Goal: Task Accomplishment & Management: Complete application form

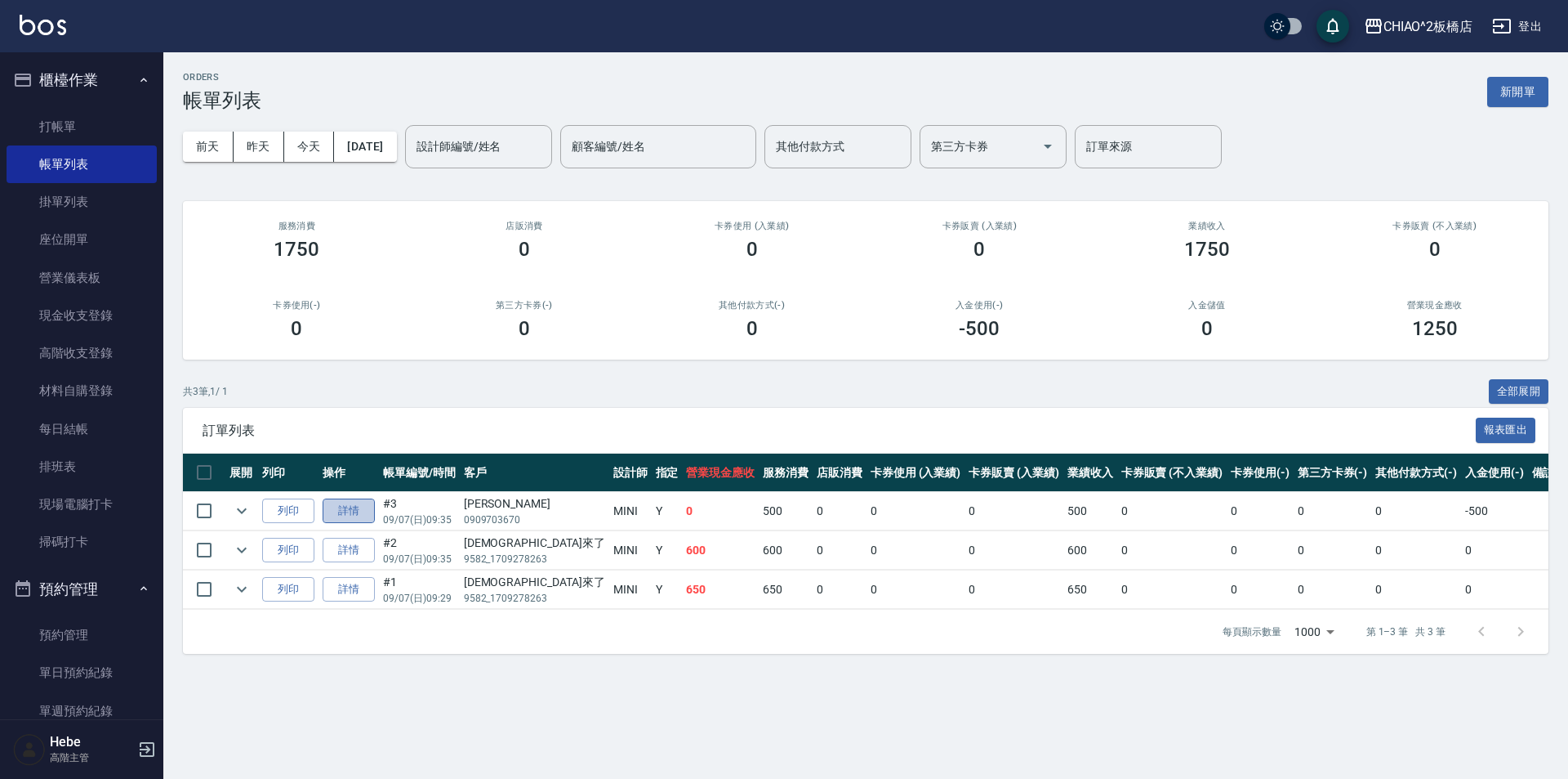
click at [354, 507] on link "詳情" at bounding box center [349, 510] width 53 height 25
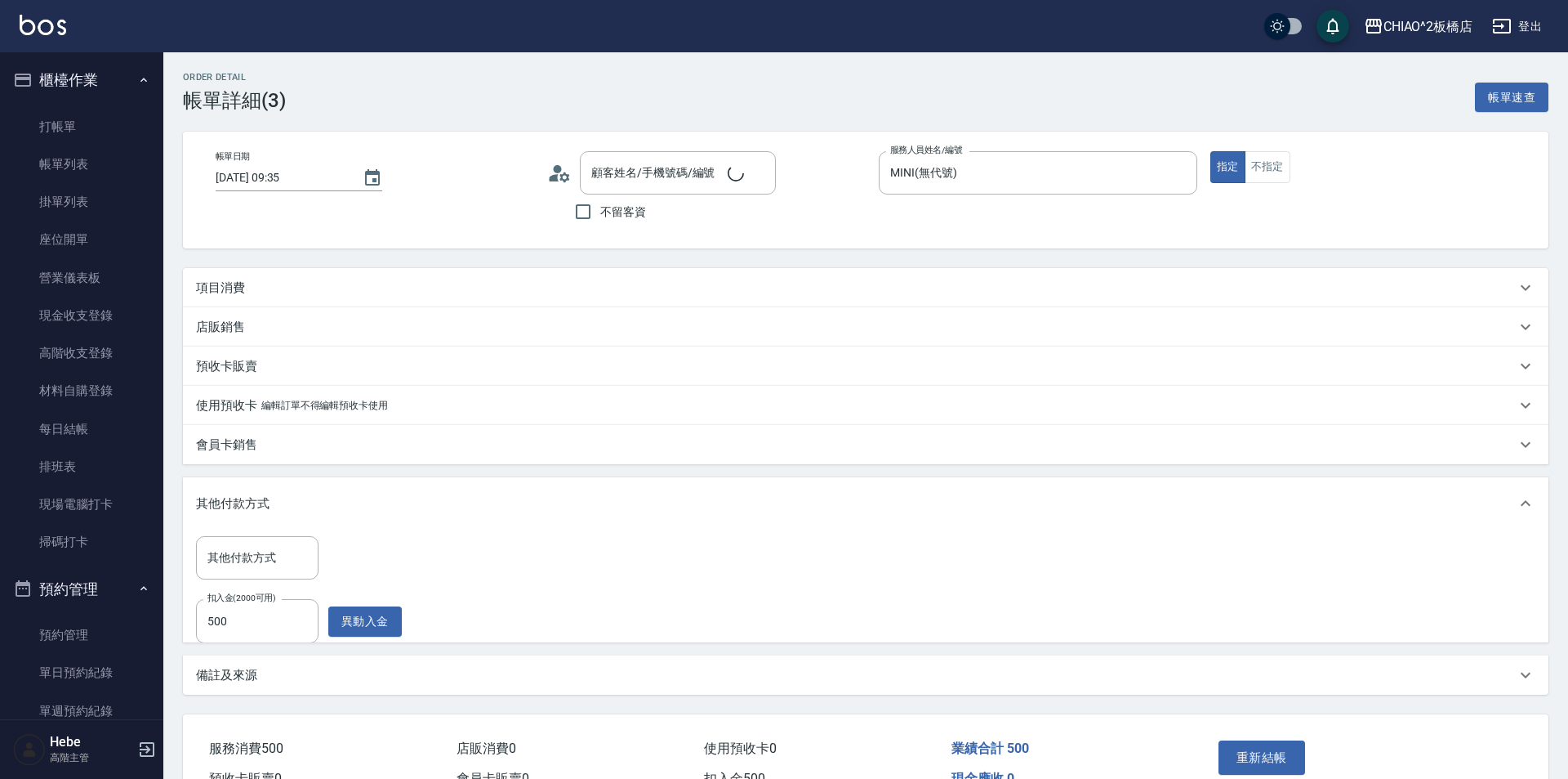
type input "[DATE] 09:35"
type input "MINI(無代號)"
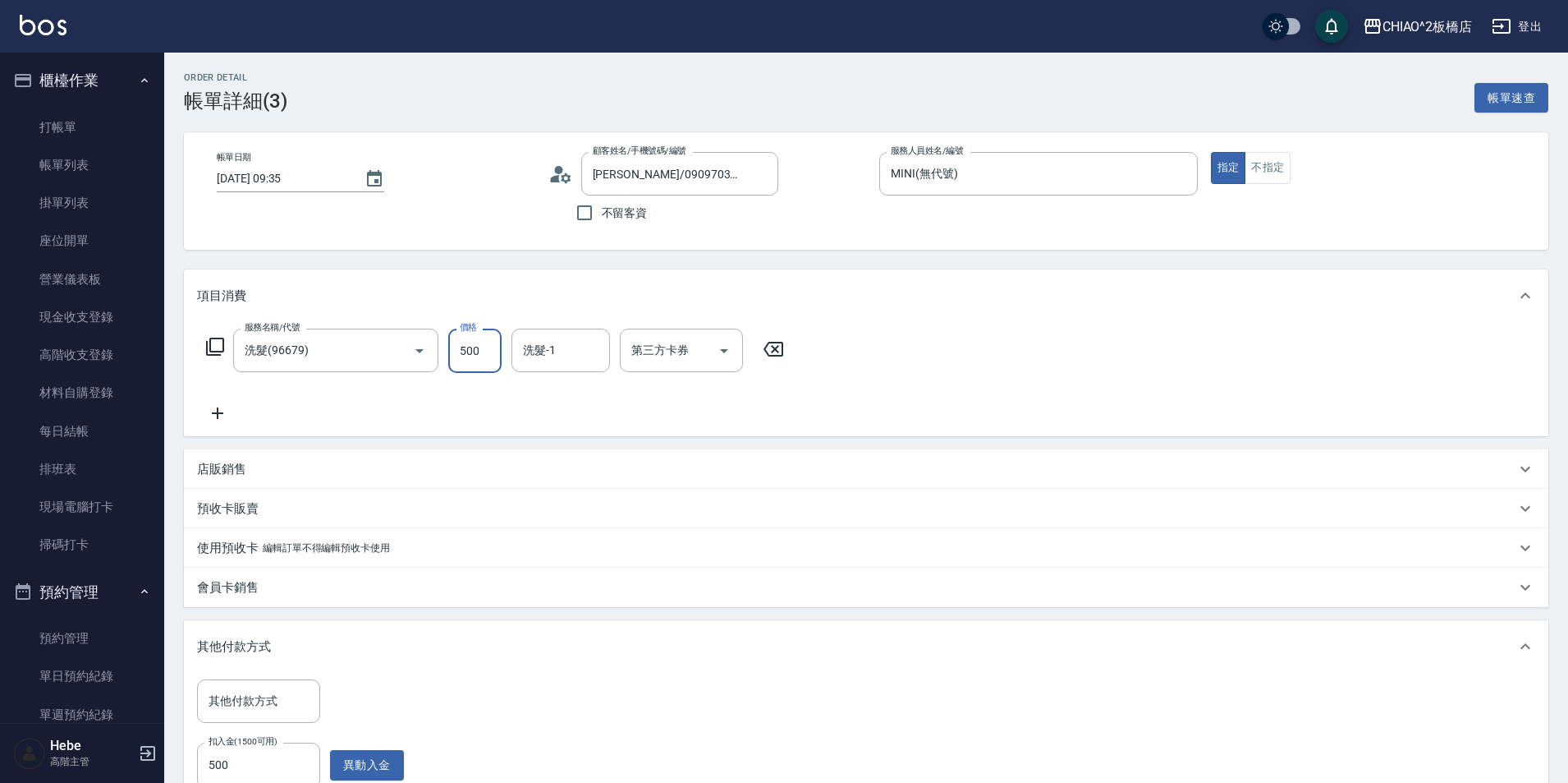
type input "[PERSON_NAME]/0909703670/null"
type input "洗髮(96679)"
click at [479, 353] on input "500" at bounding box center [475, 350] width 54 height 44
type input "6"
type input "0"
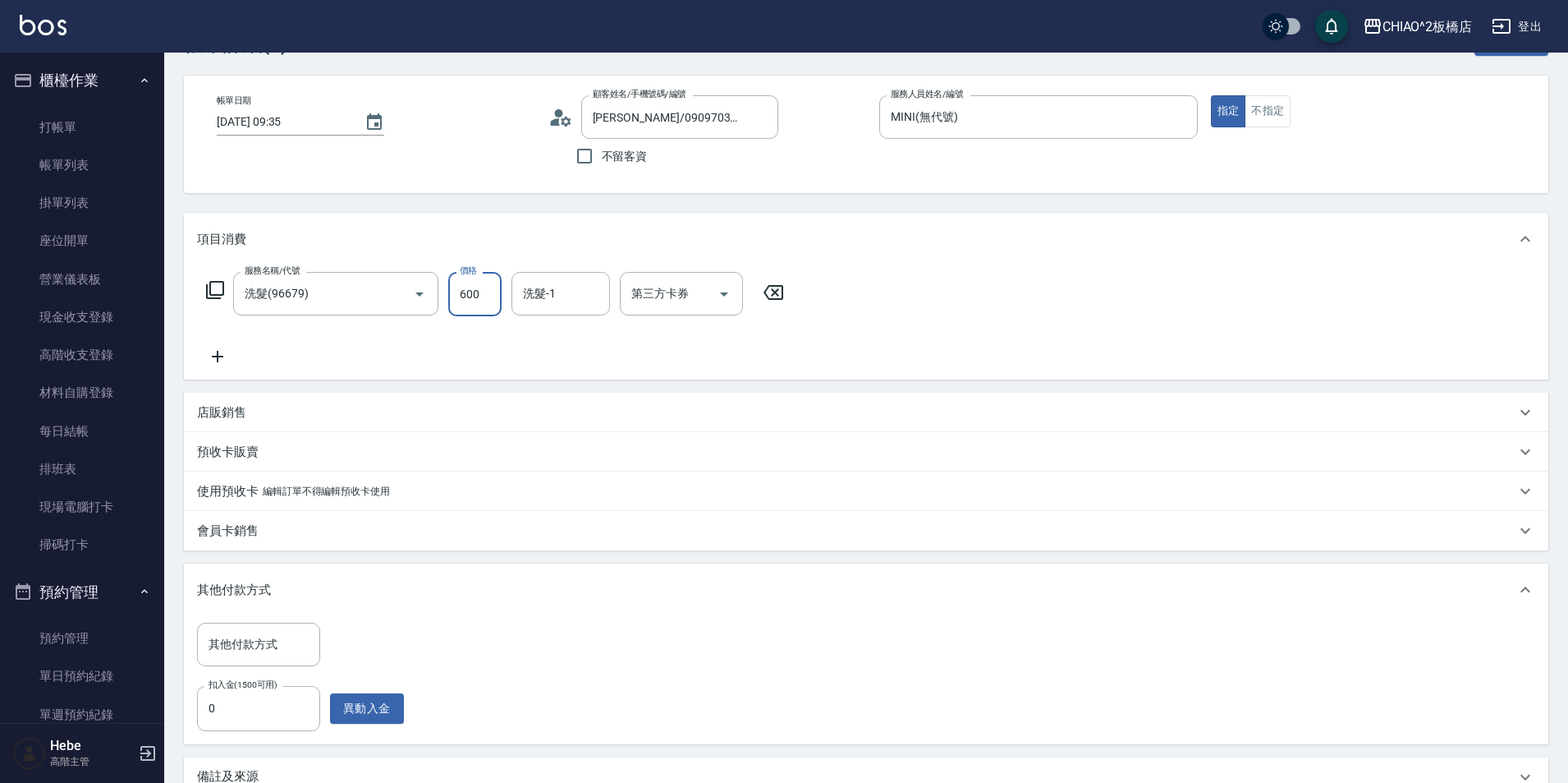
scroll to position [164, 0]
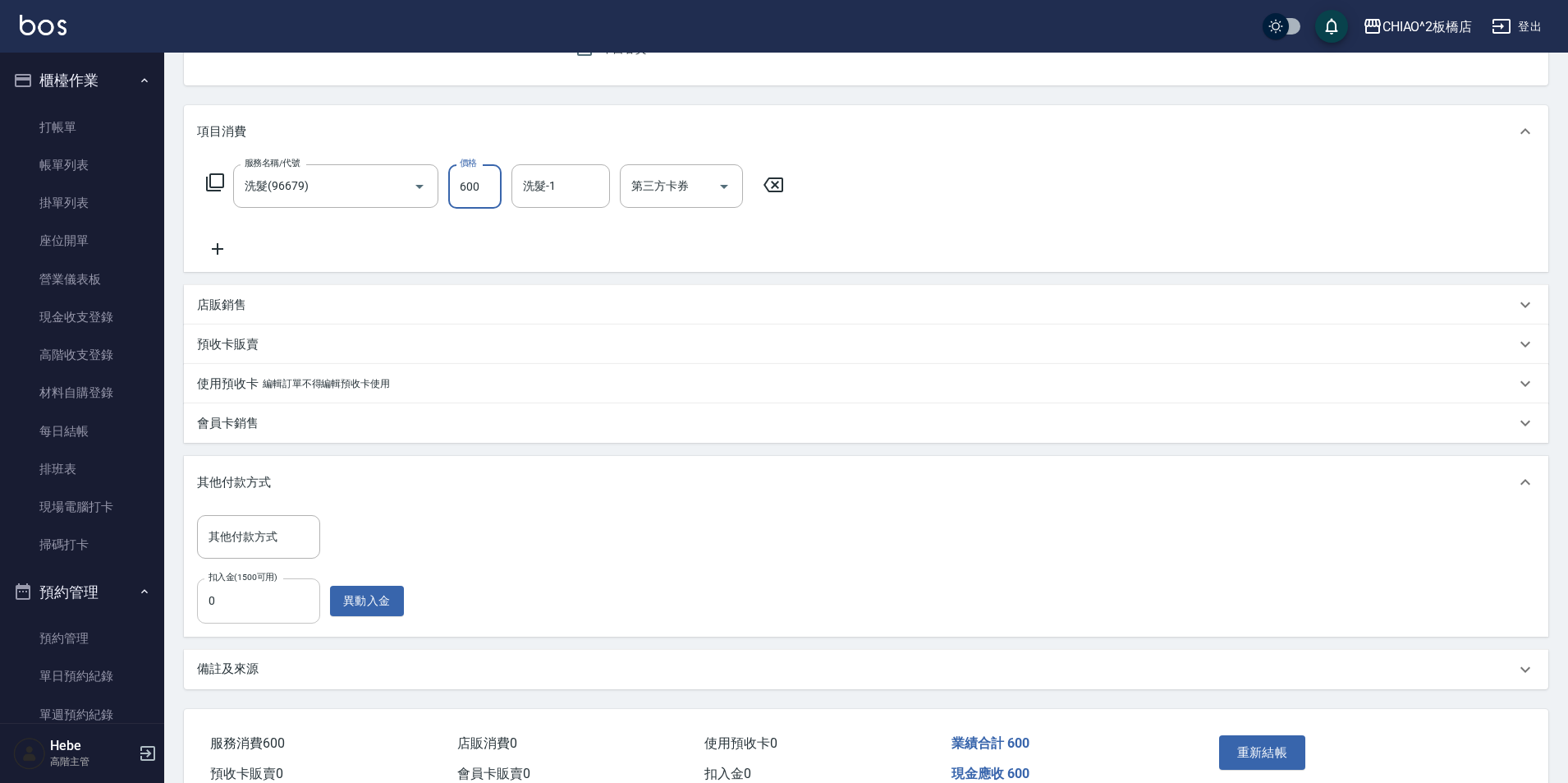
type input "600"
click at [265, 606] on input "0" at bounding box center [258, 600] width 123 height 44
type input "600"
click at [369, 595] on button "異動入金" at bounding box center [367, 601] width 74 height 30
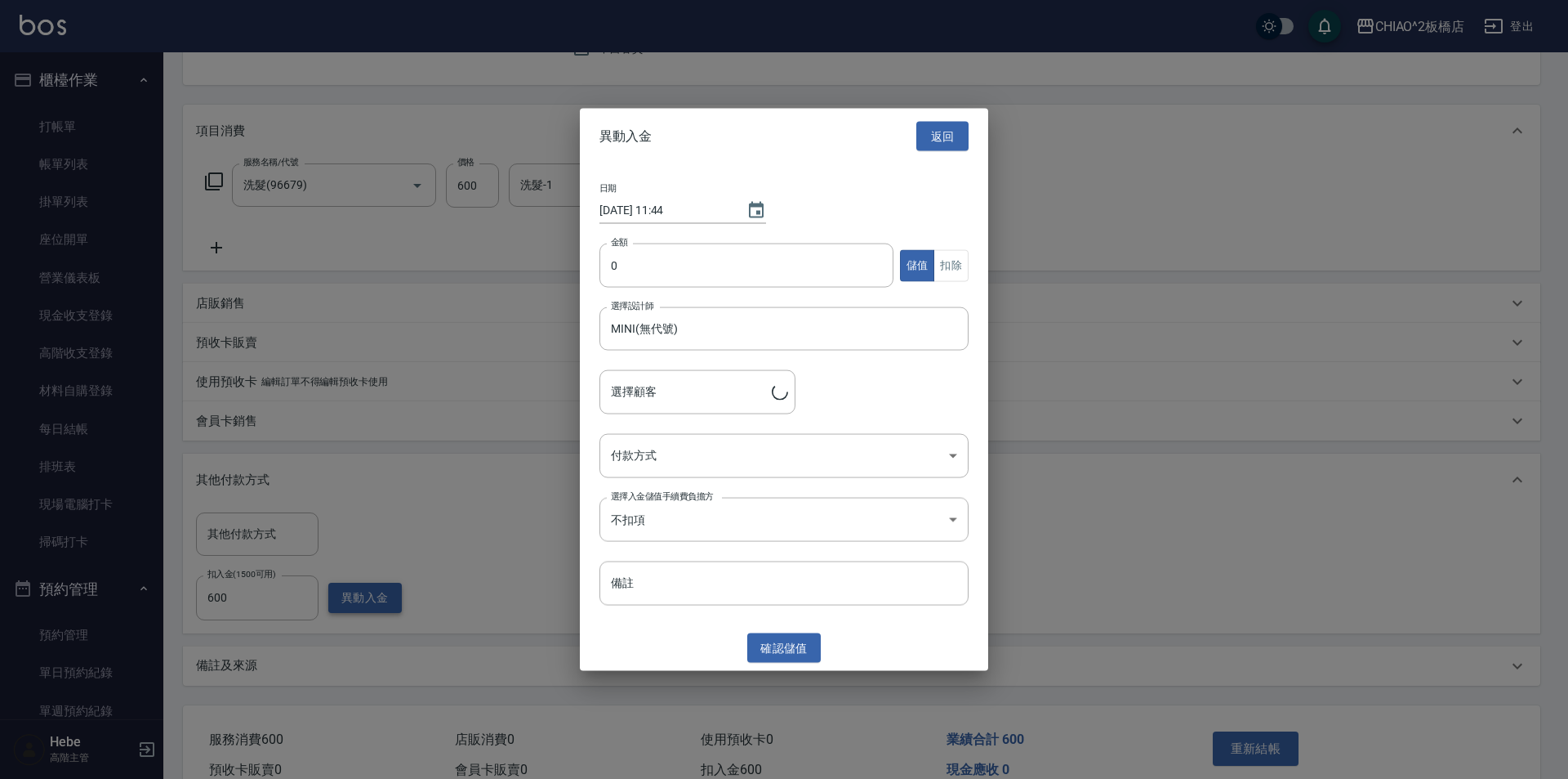
type input "[PERSON_NAME]/0909703670"
click at [966, 132] on button "返回" at bounding box center [942, 137] width 53 height 30
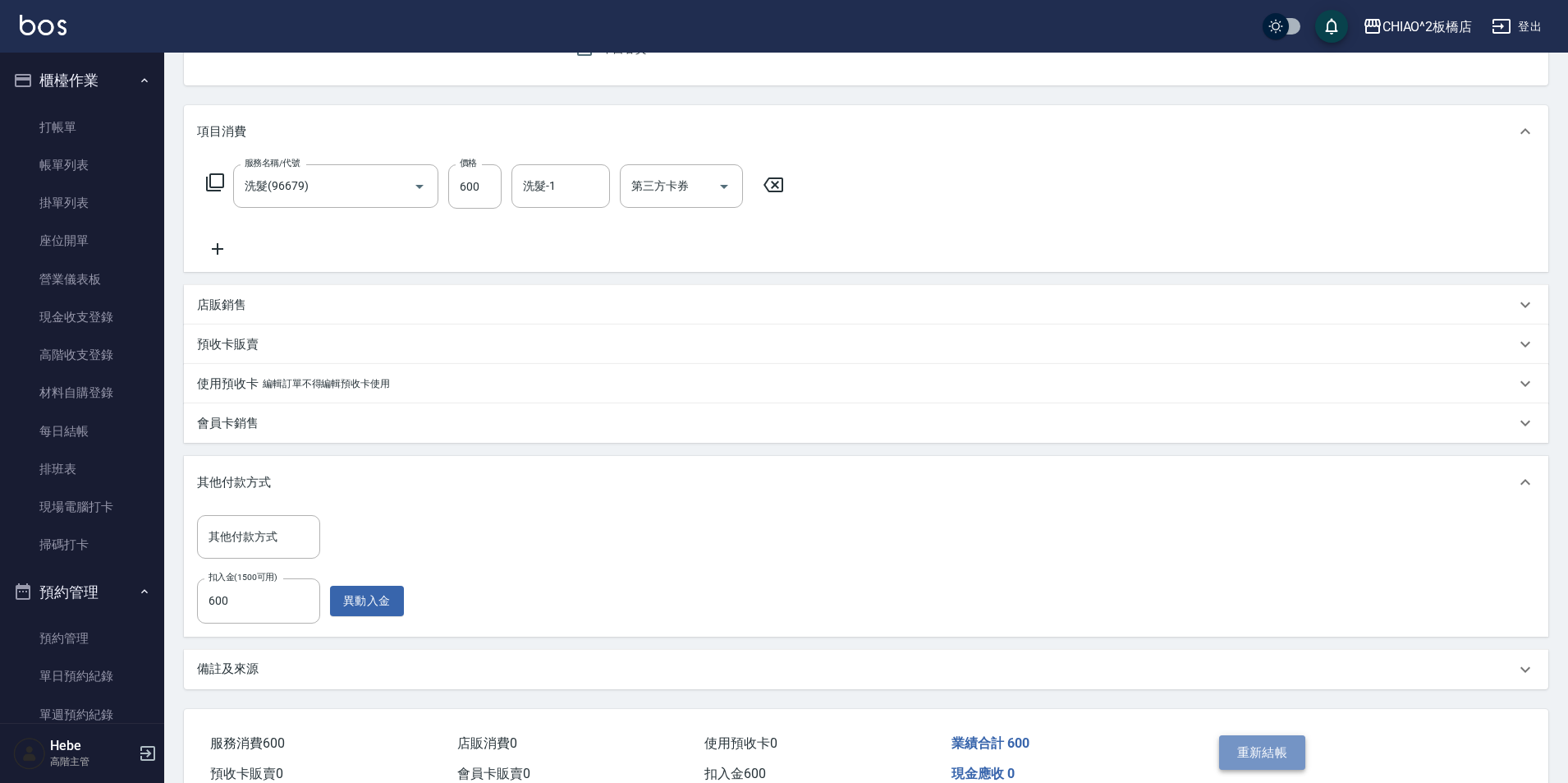
click at [1269, 749] on button "重新結帳" at bounding box center [1262, 752] width 87 height 34
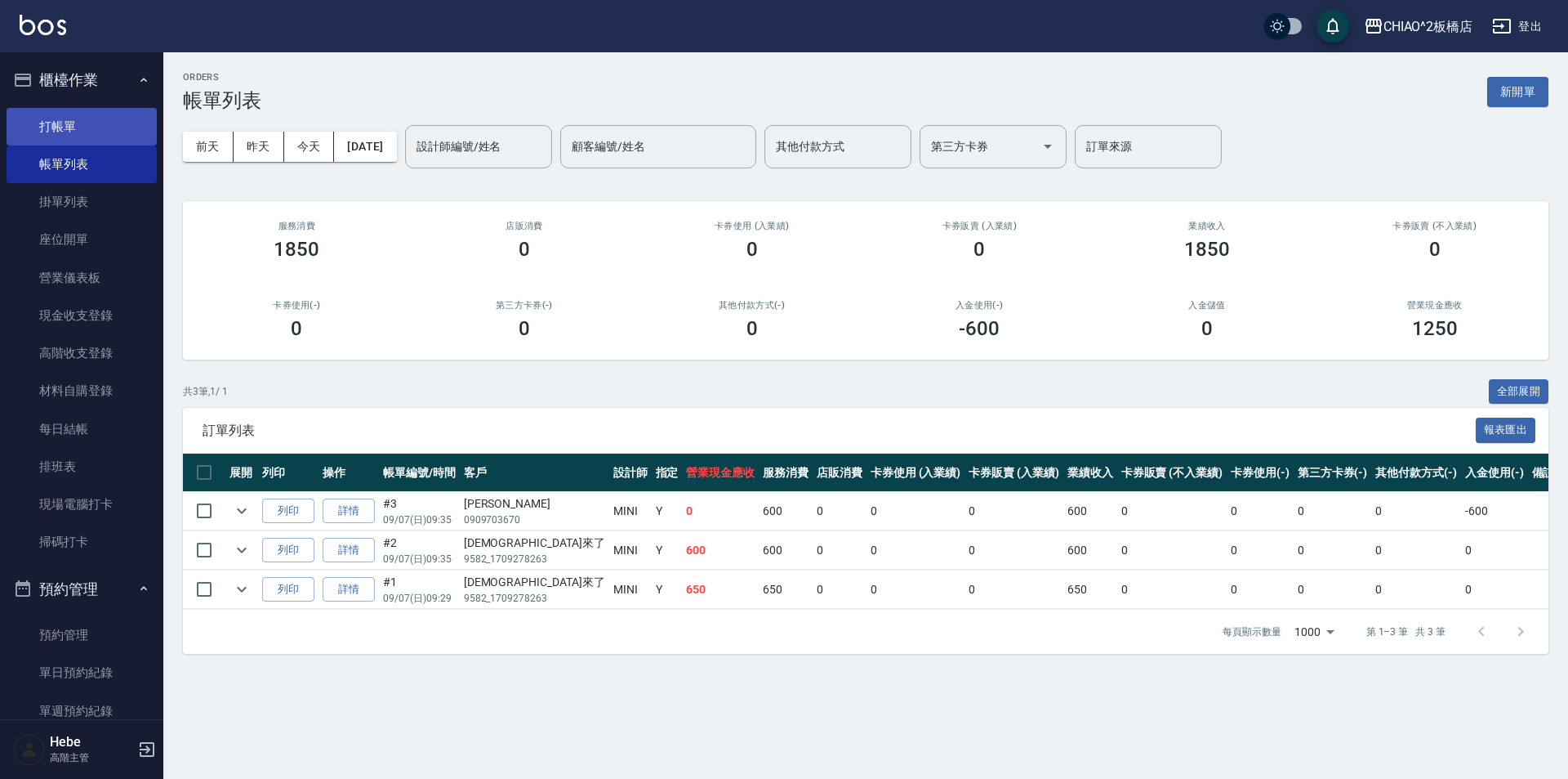
click at [58, 118] on link "打帳單" at bounding box center [81, 127] width 150 height 37
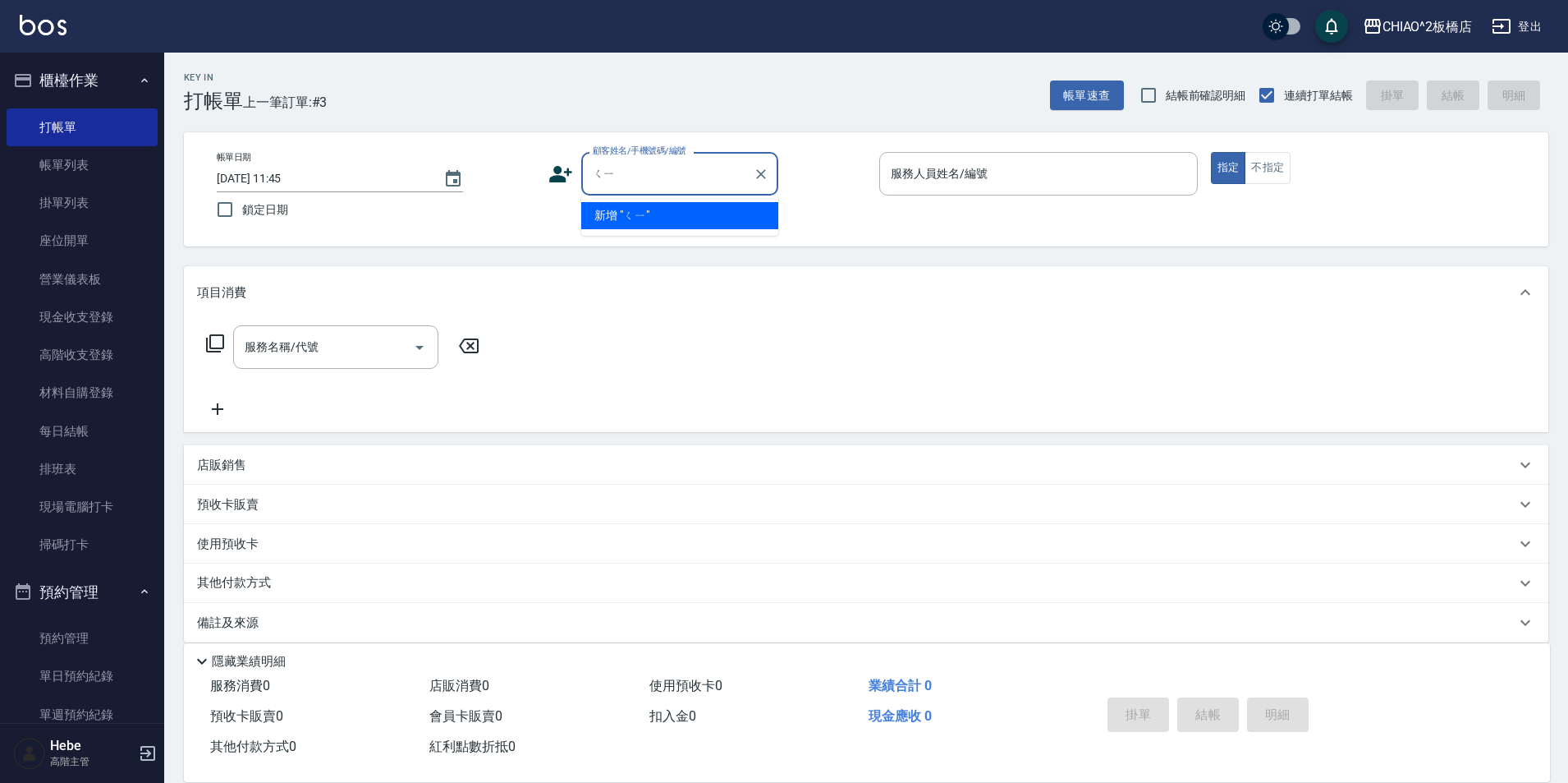
type input "ㄑㄧㄡ"
click at [687, 182] on input "ㄑㄧㄡ" at bounding box center [667, 174] width 158 height 29
type input "[PERSON_NAME]"
click at [759, 178] on icon "Clear" at bounding box center [761, 174] width 16 height 16
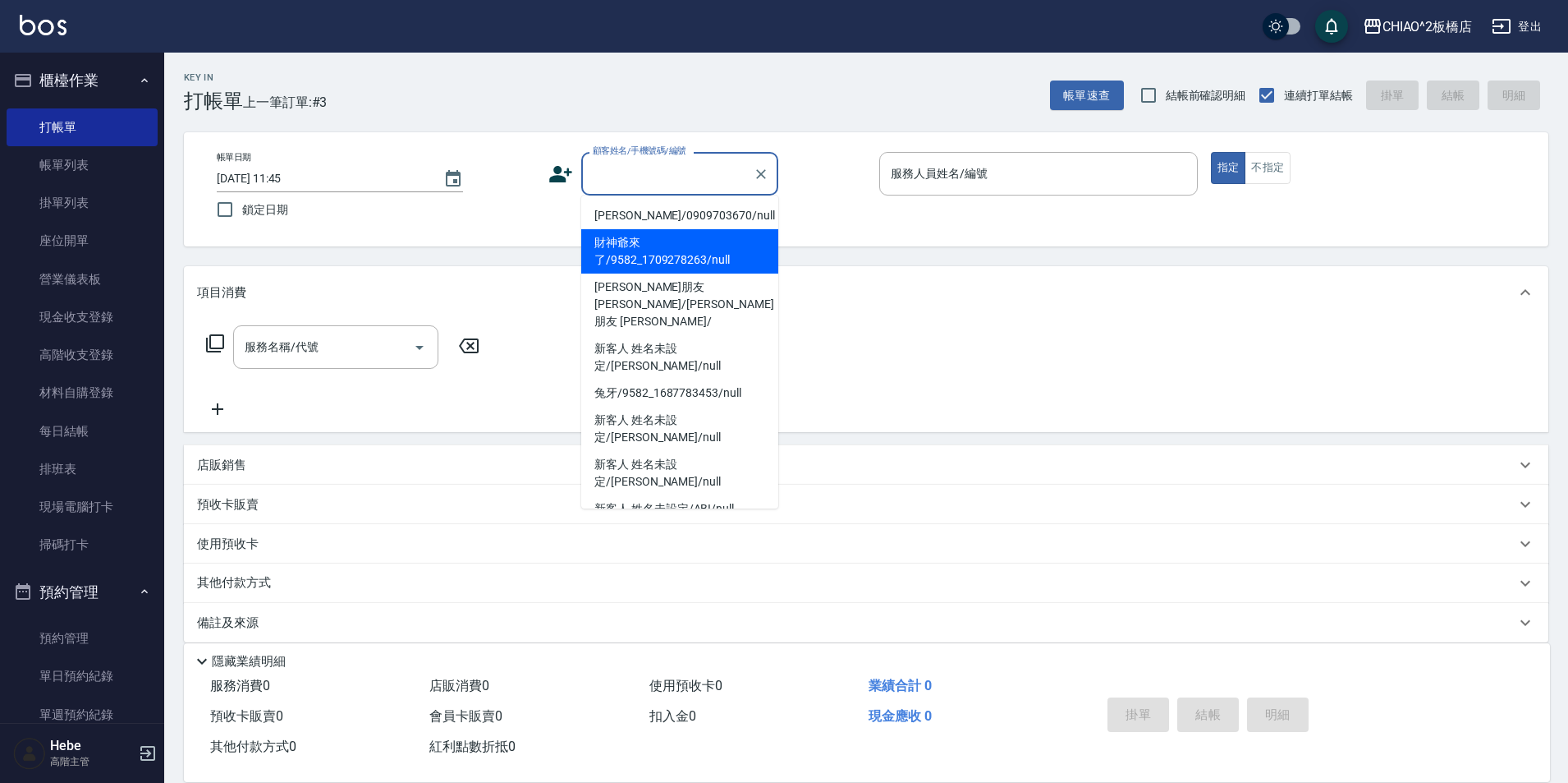
click at [699, 254] on li "財神爺來了/9582_1709278263/null" at bounding box center [680, 250] width 197 height 44
type input "財神爺來了/9582_1709278263/null"
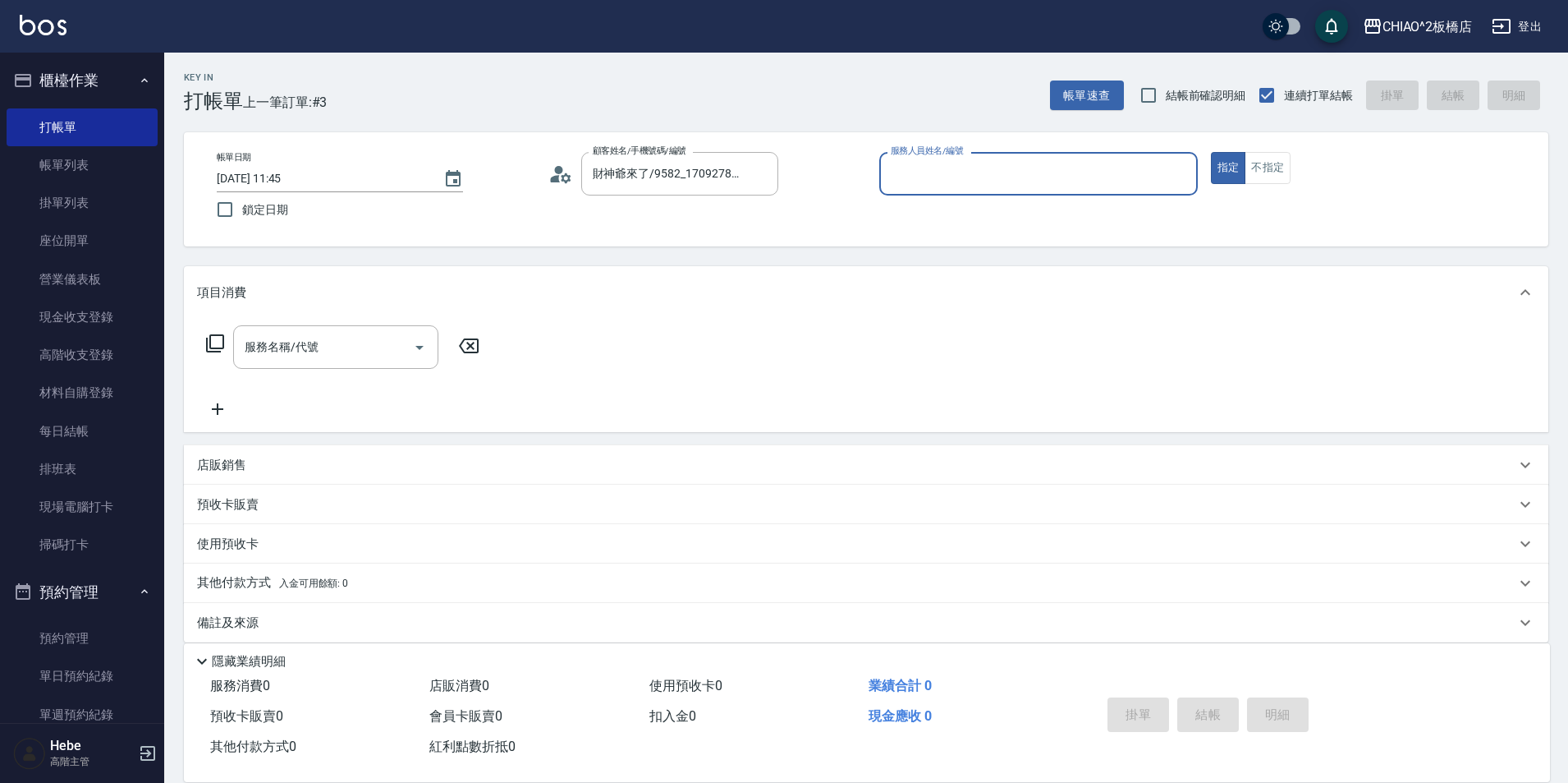
click at [957, 180] on input "服務人員姓名/編號" at bounding box center [1038, 174] width 304 height 29
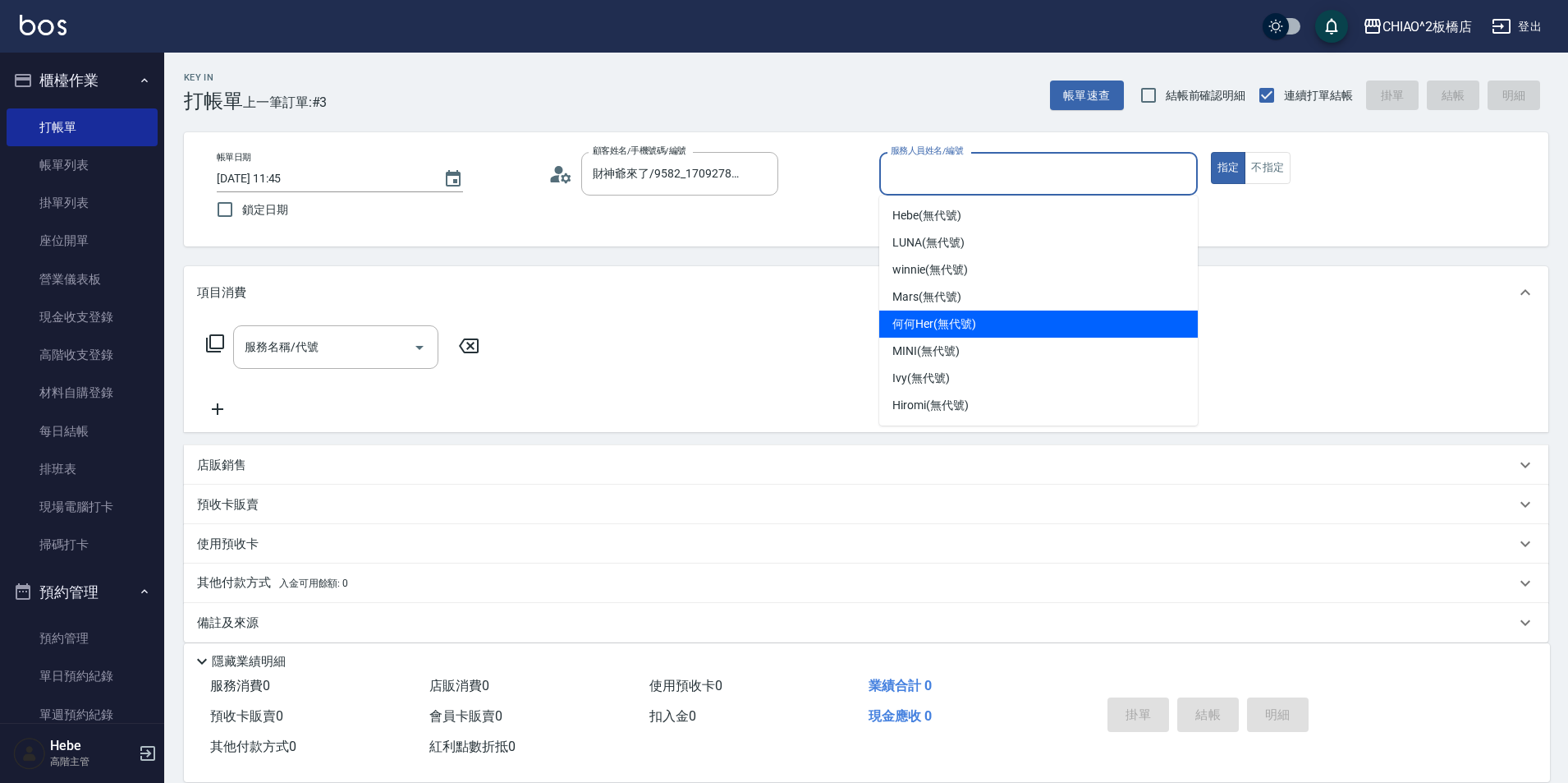
click at [960, 326] on span "何何Her (無代號)" at bounding box center [933, 324] width 83 height 17
type input "何何Her (無代號)"
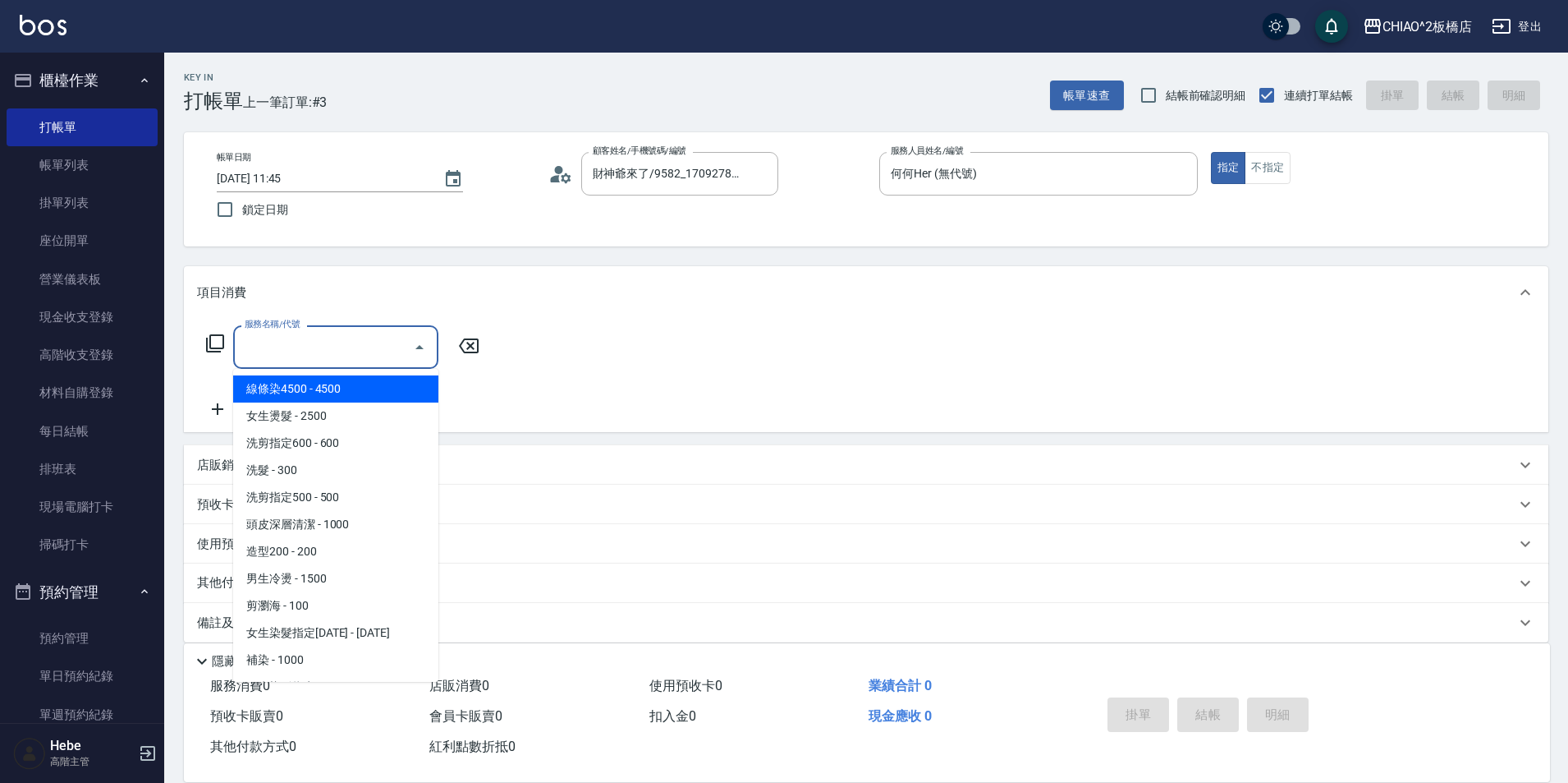
click at [326, 358] on input "服務名稱/代號" at bounding box center [323, 347] width 166 height 29
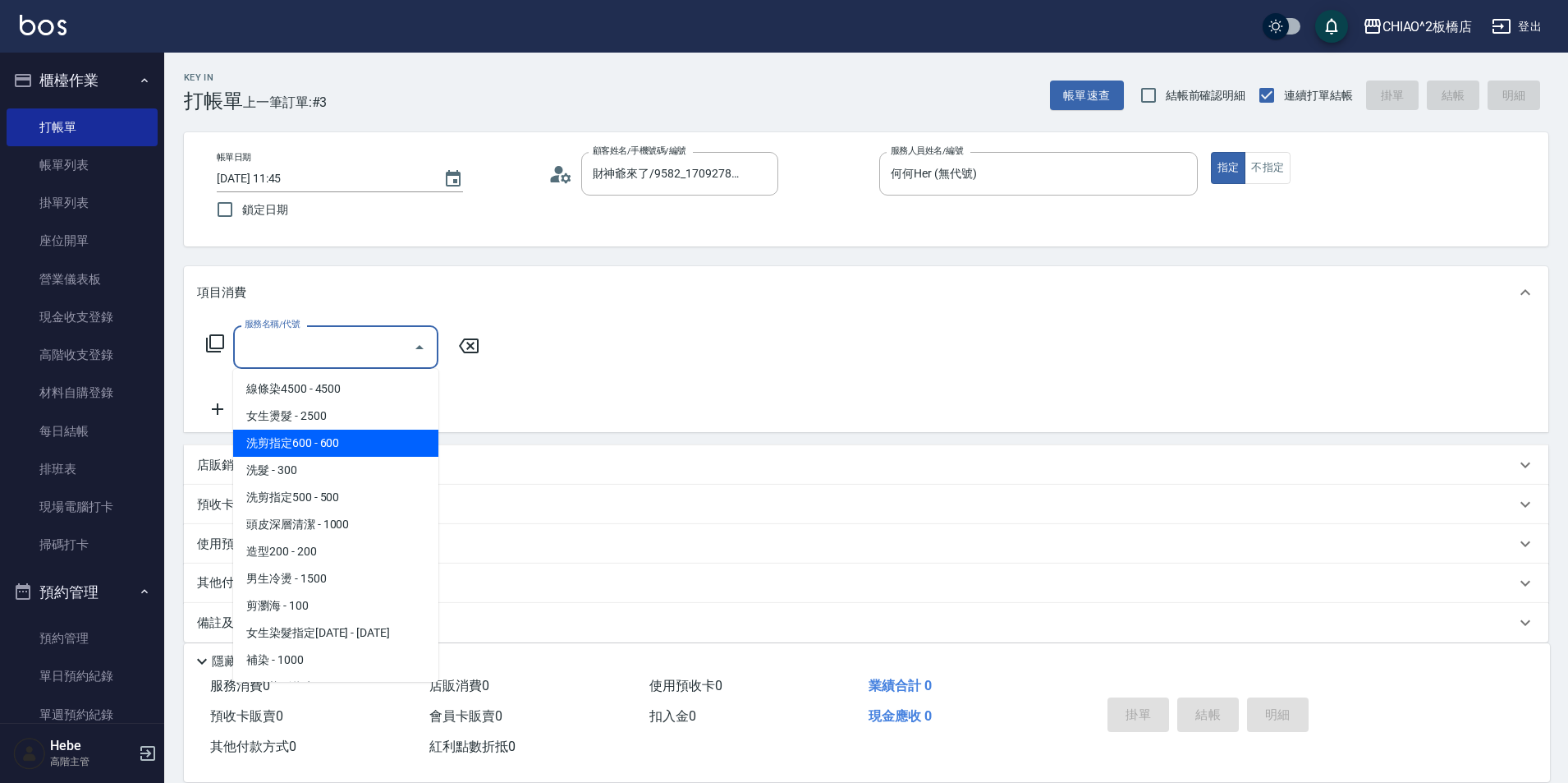
click at [339, 440] on span "洗剪指定600 - 600" at bounding box center [335, 443] width 205 height 27
type input "洗剪指定600(96678)"
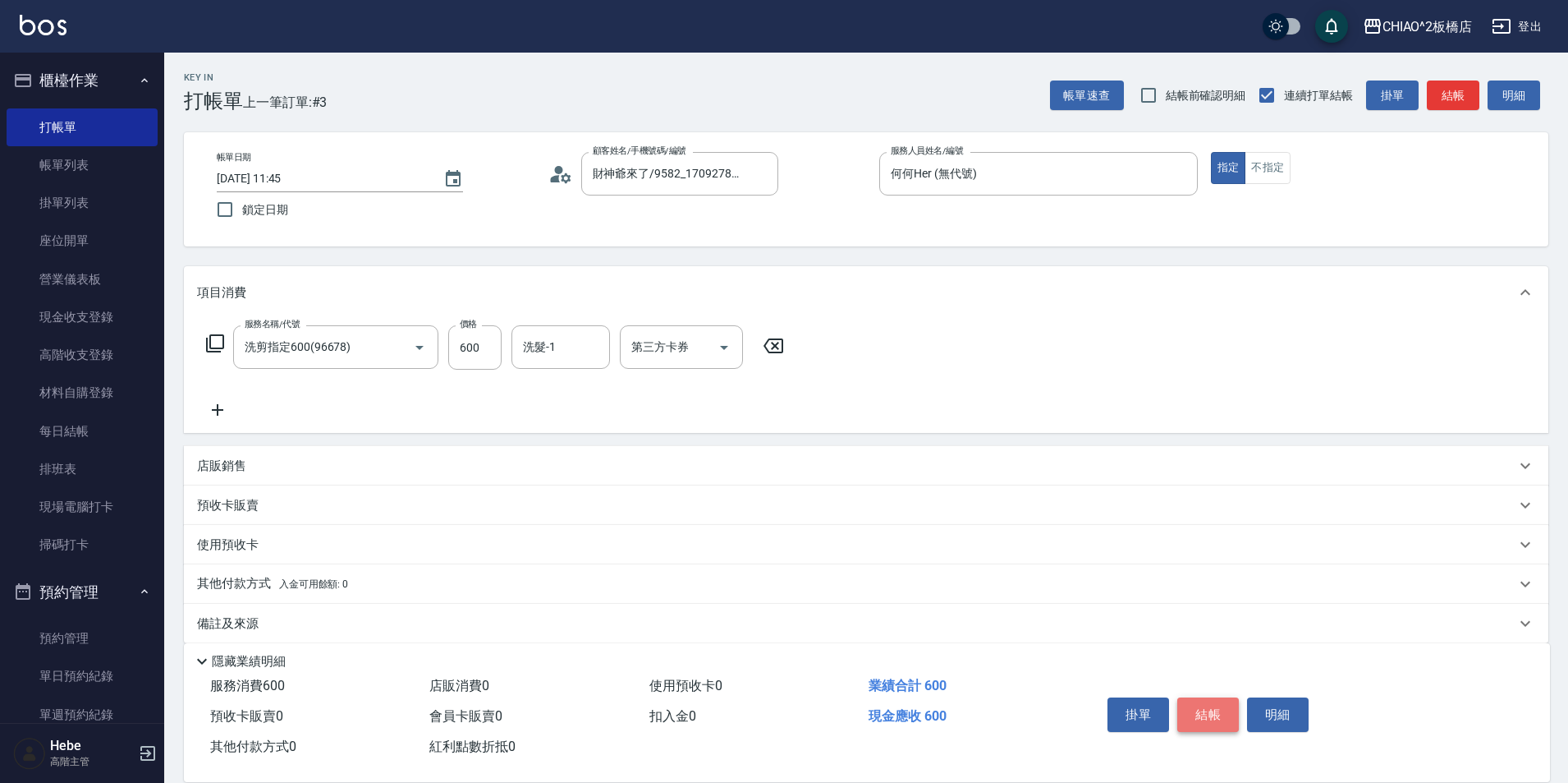
click at [1218, 704] on button "結帳" at bounding box center [1208, 714] width 62 height 34
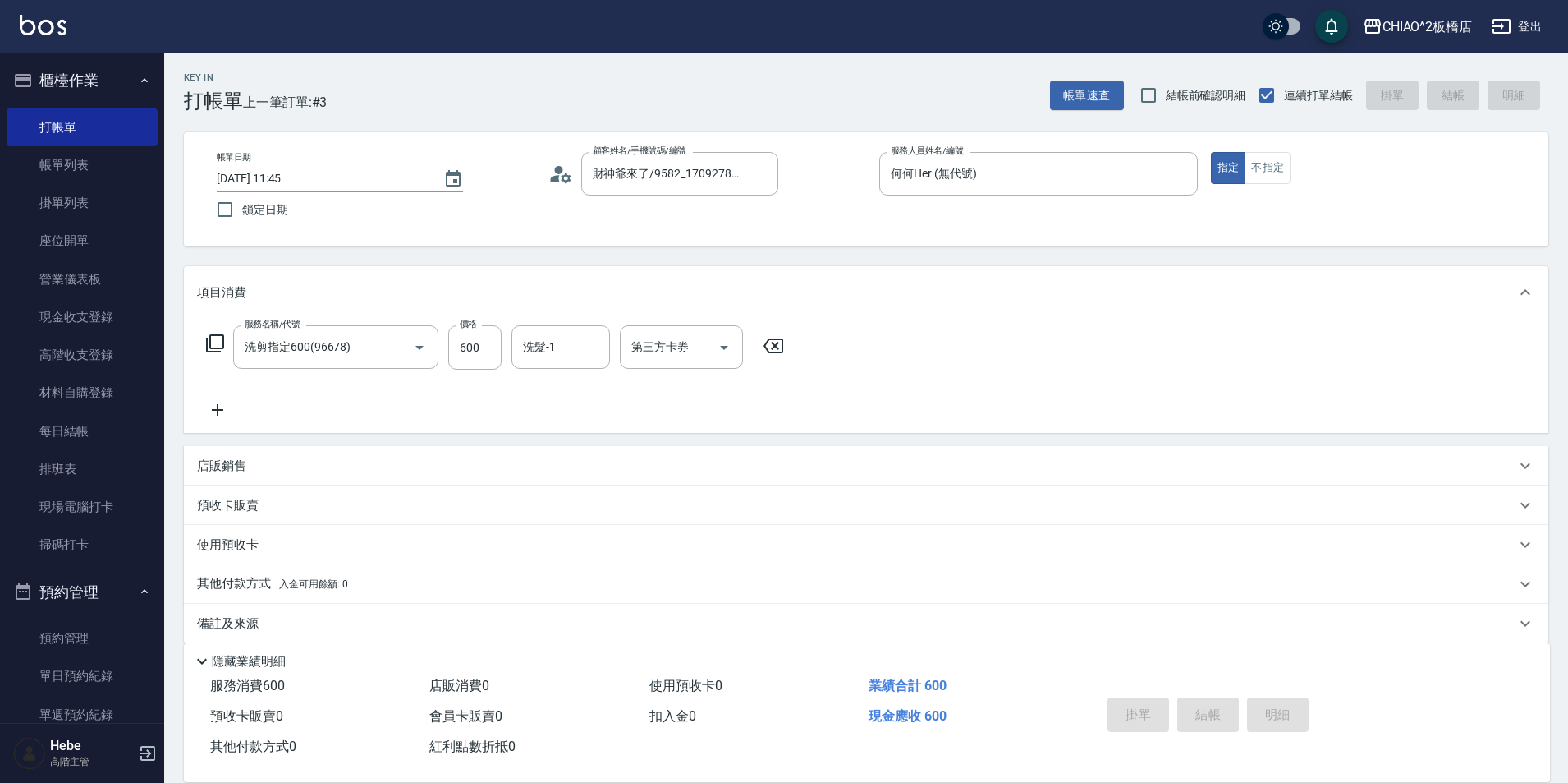
type input "[DATE] 11:49"
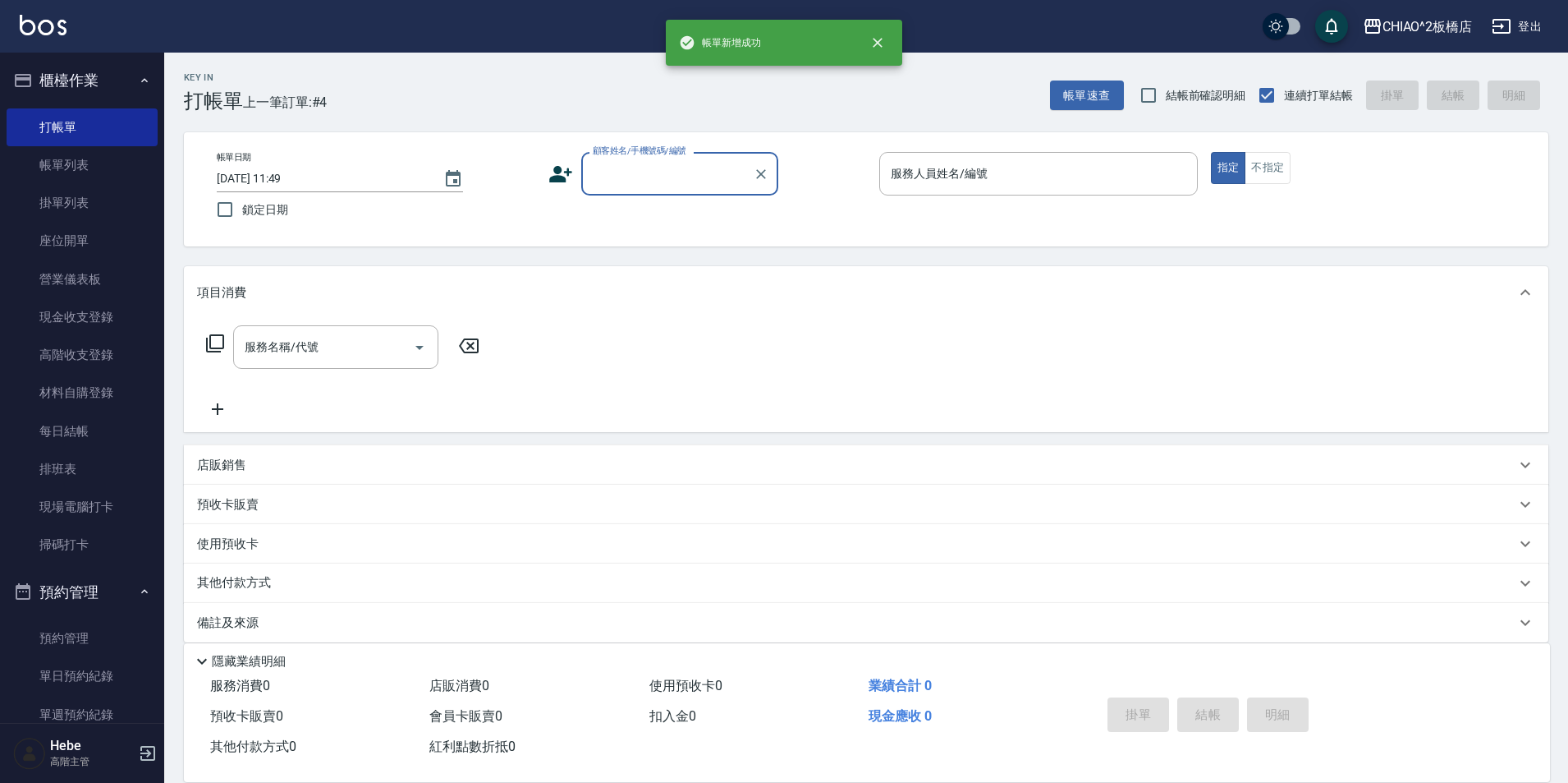
click at [622, 170] on input "顧客姓名/手機號碼/編號" at bounding box center [667, 174] width 158 height 29
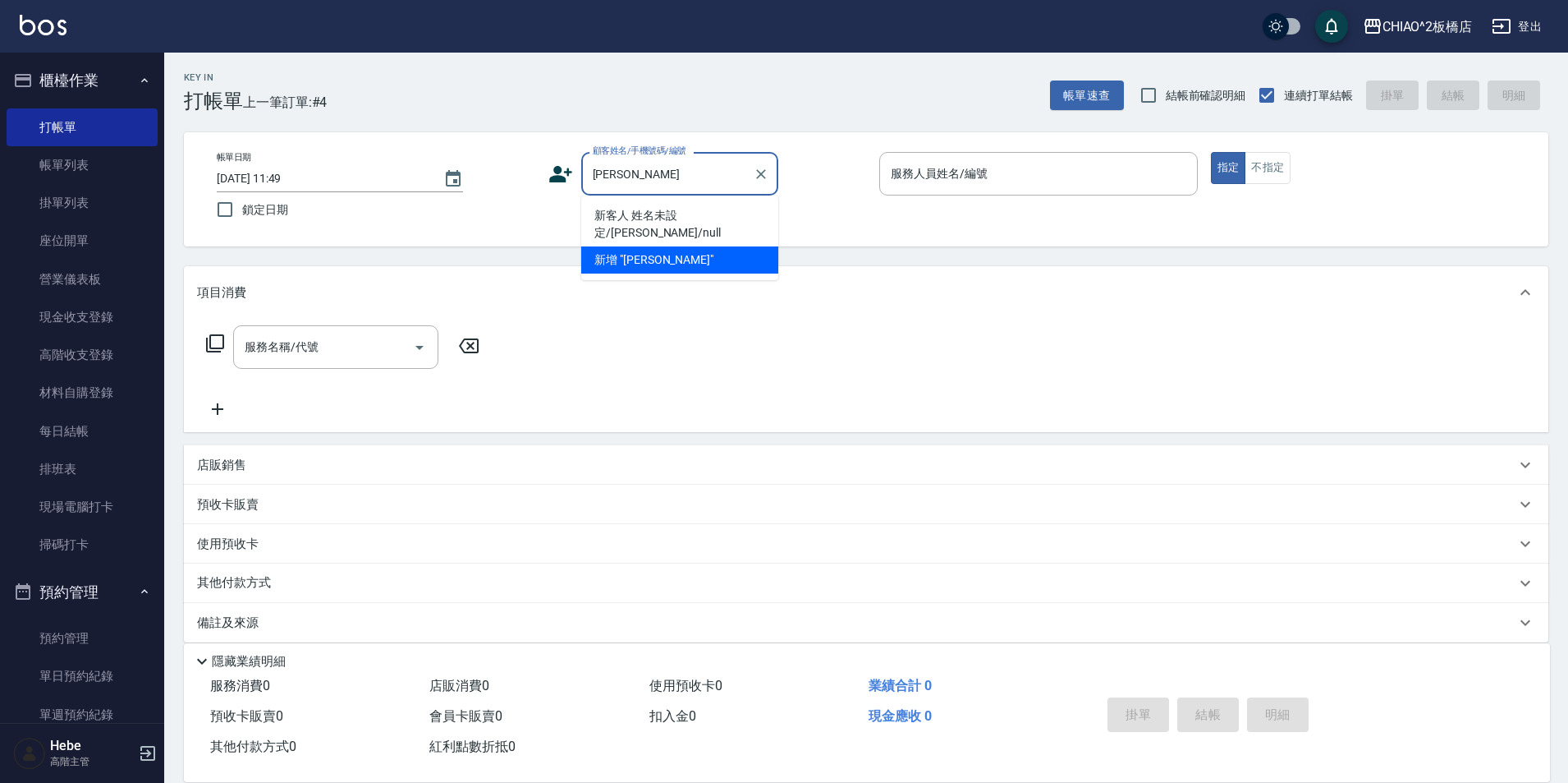
click at [704, 210] on li "新客人 姓名未設定/[PERSON_NAME]/null" at bounding box center [680, 223] width 197 height 44
type input "新客人 姓名未設定/[PERSON_NAME]/null"
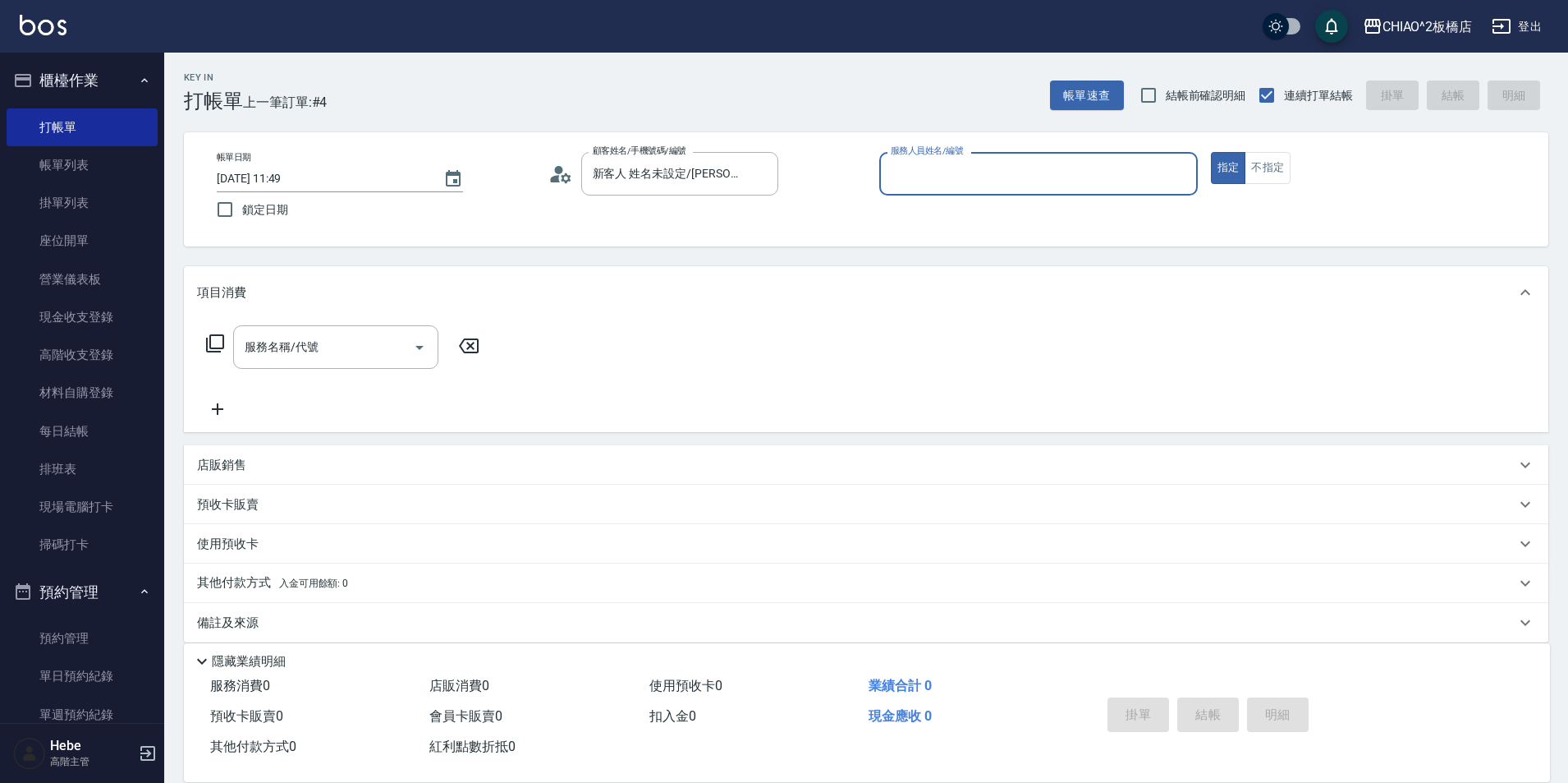
click at [979, 167] on input "服務人員姓名/編號" at bounding box center [1038, 174] width 304 height 29
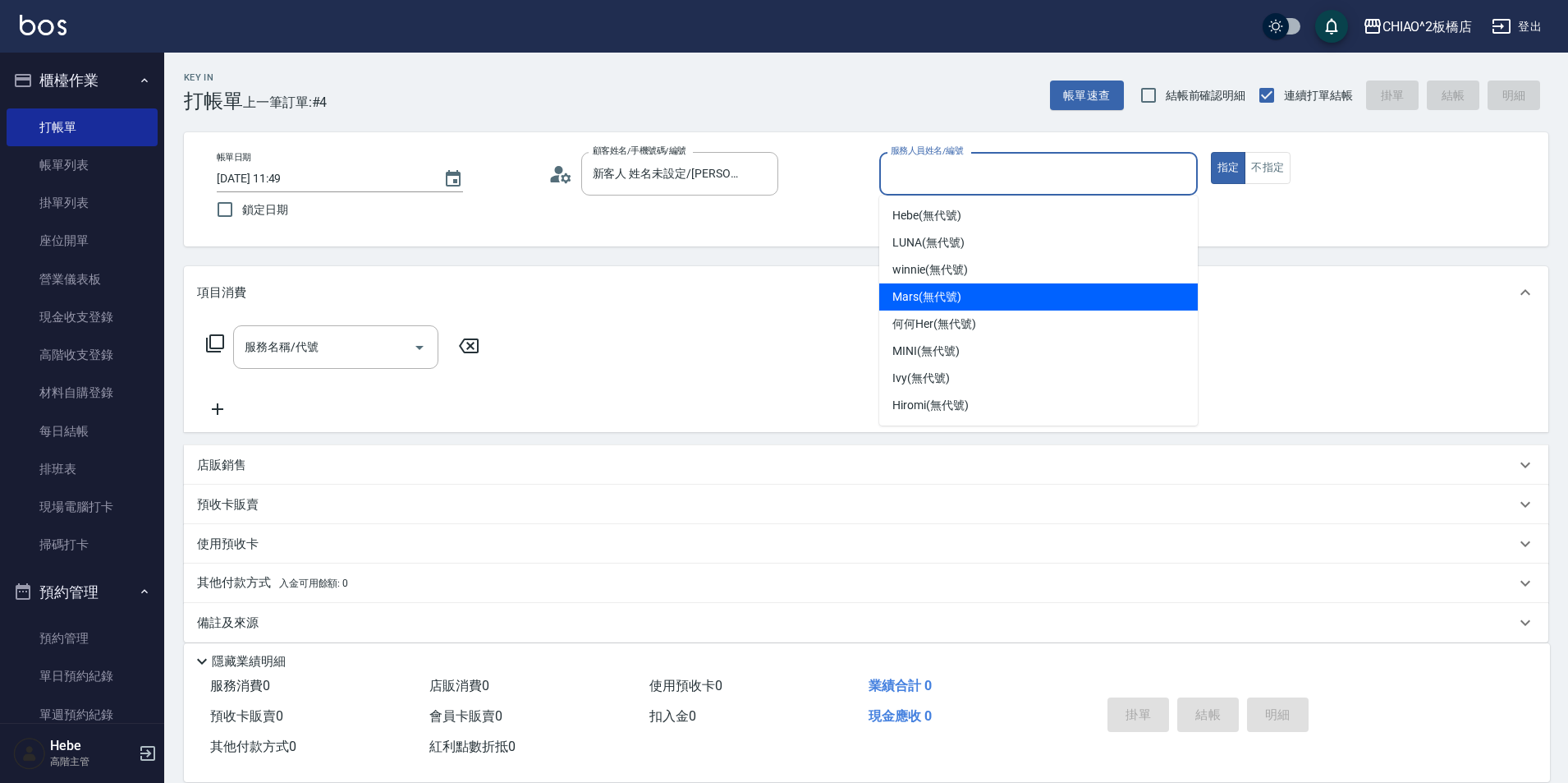
click at [992, 289] on div "Mars (無代號)" at bounding box center [1038, 297] width 318 height 27
type input "Mars(無代號)"
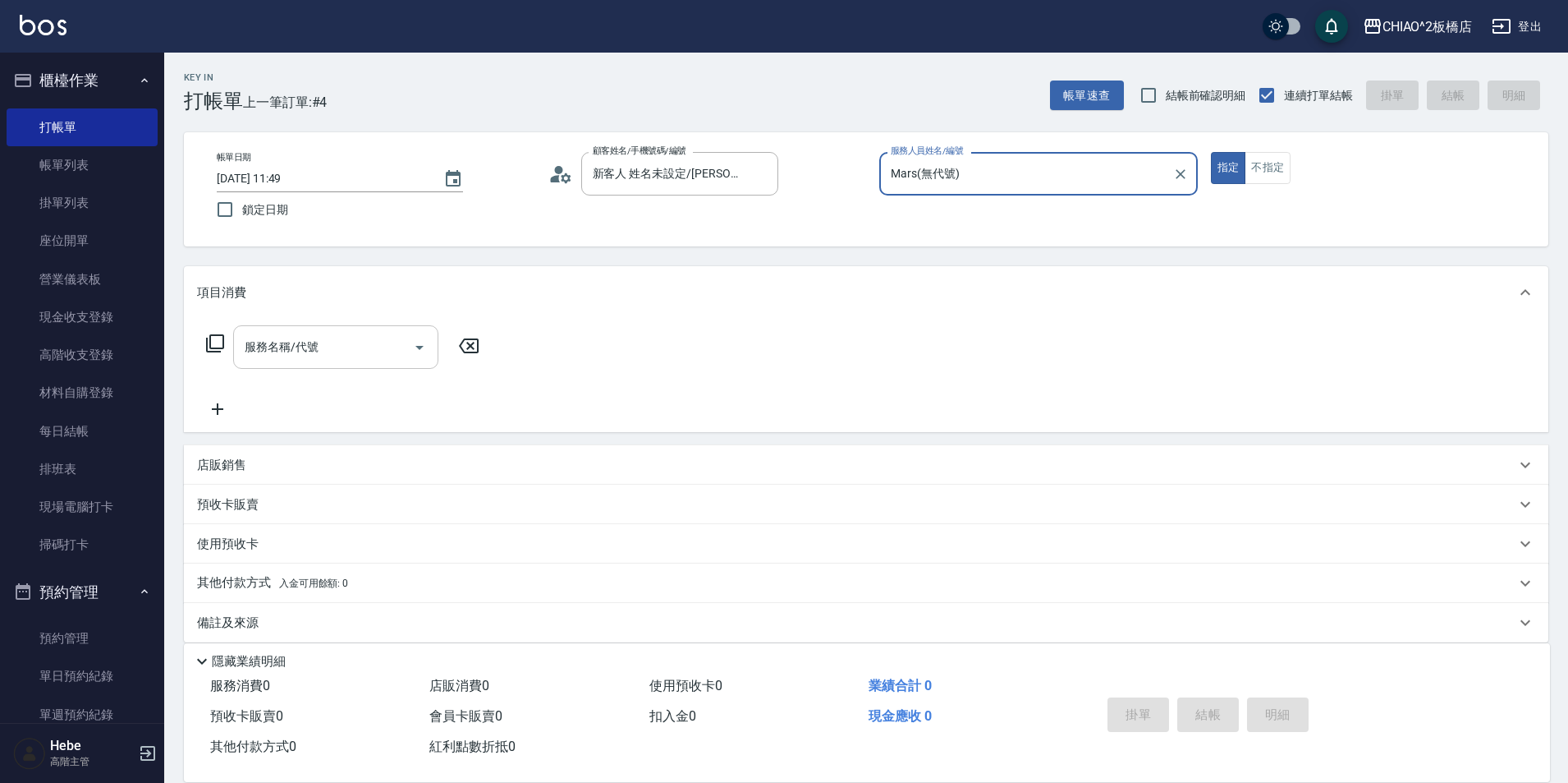
click at [384, 358] on input "服務名稱/代號" at bounding box center [323, 347] width 166 height 29
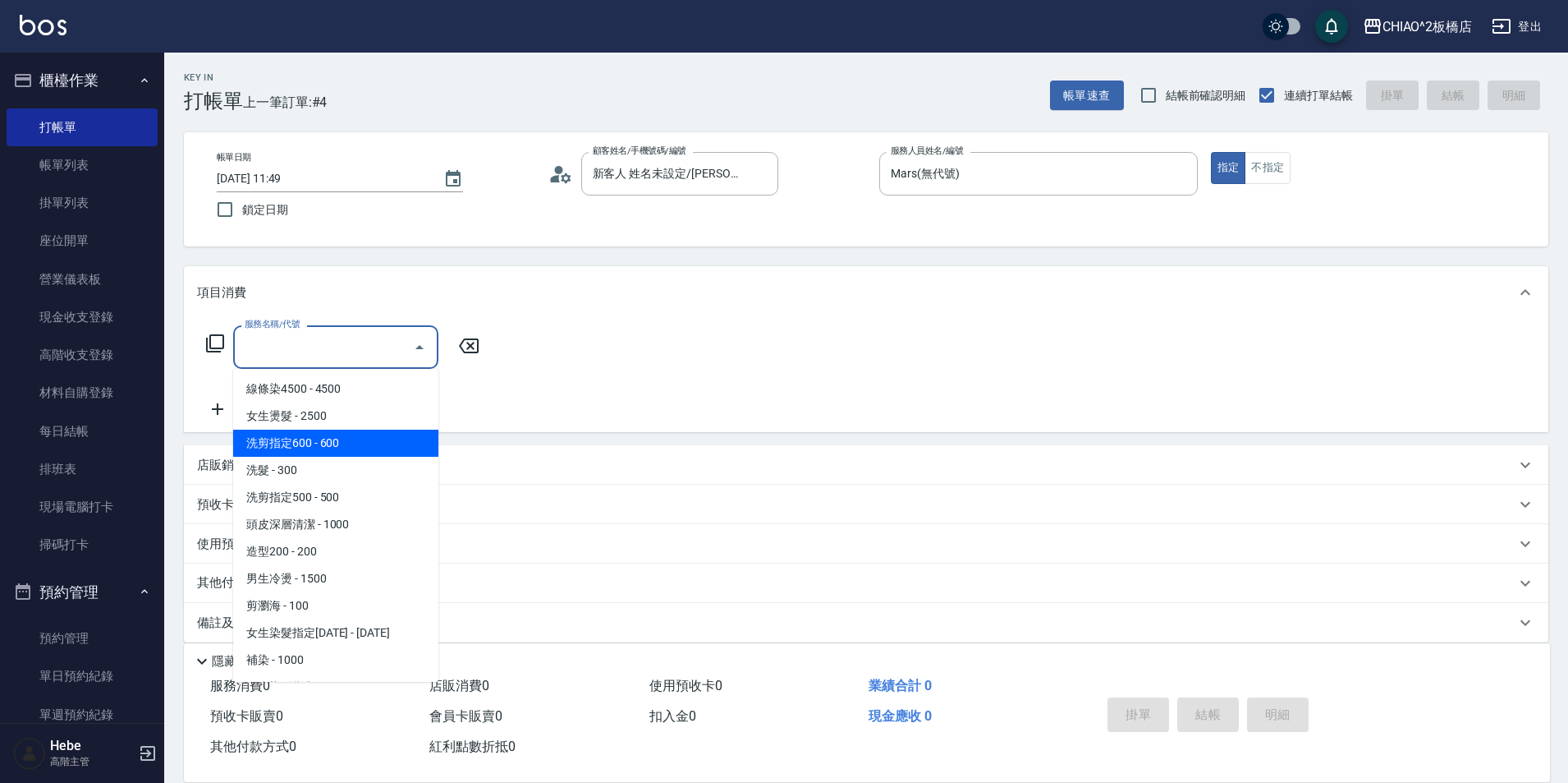
click at [367, 436] on span "洗剪指定600 - 600" at bounding box center [335, 443] width 205 height 27
type input "洗剪指定600(96678)"
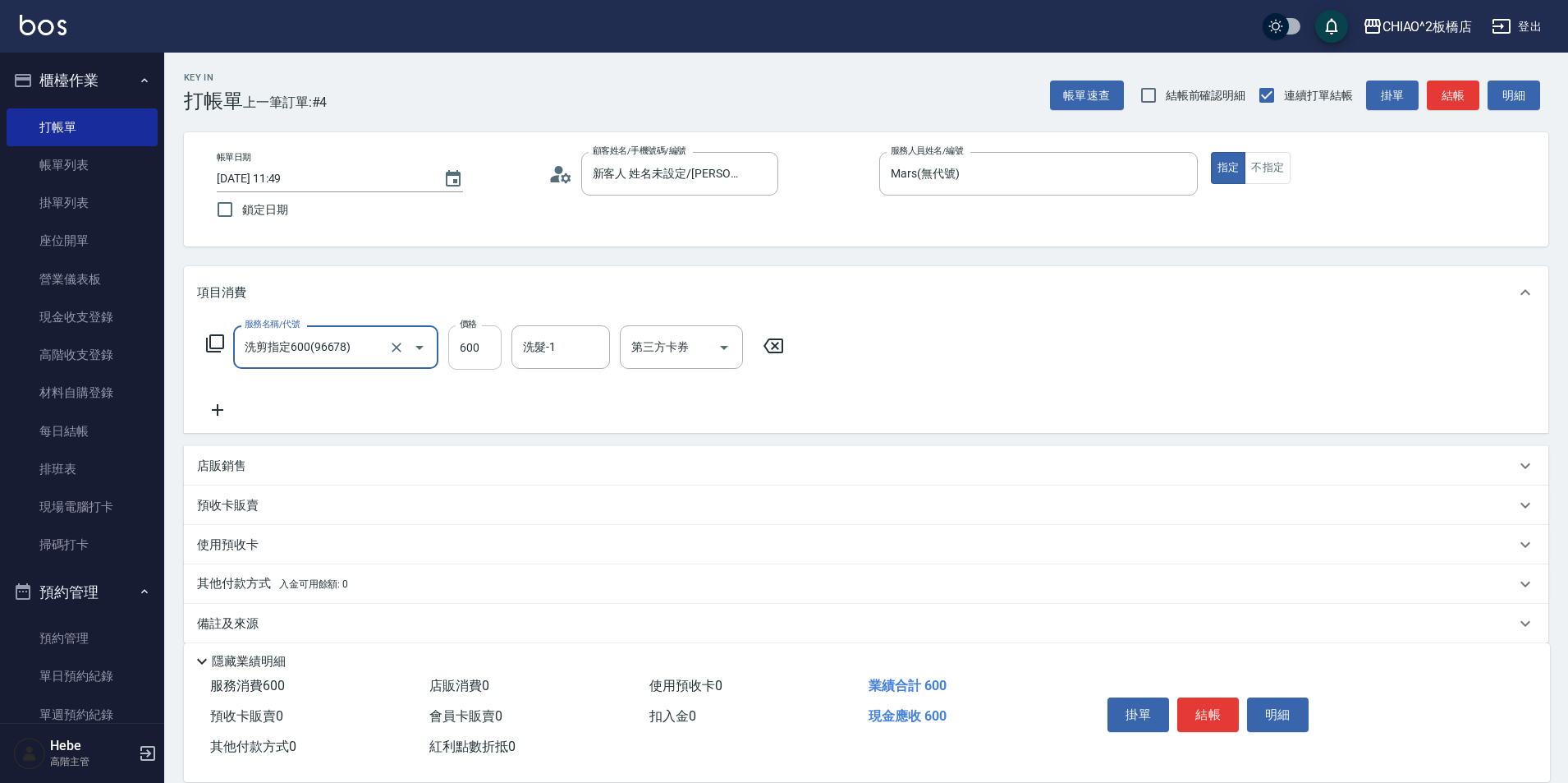
click at [484, 345] on input "600" at bounding box center [475, 347] width 54 height 44
type input "700"
click at [1207, 719] on button "結帳" at bounding box center [1208, 714] width 62 height 34
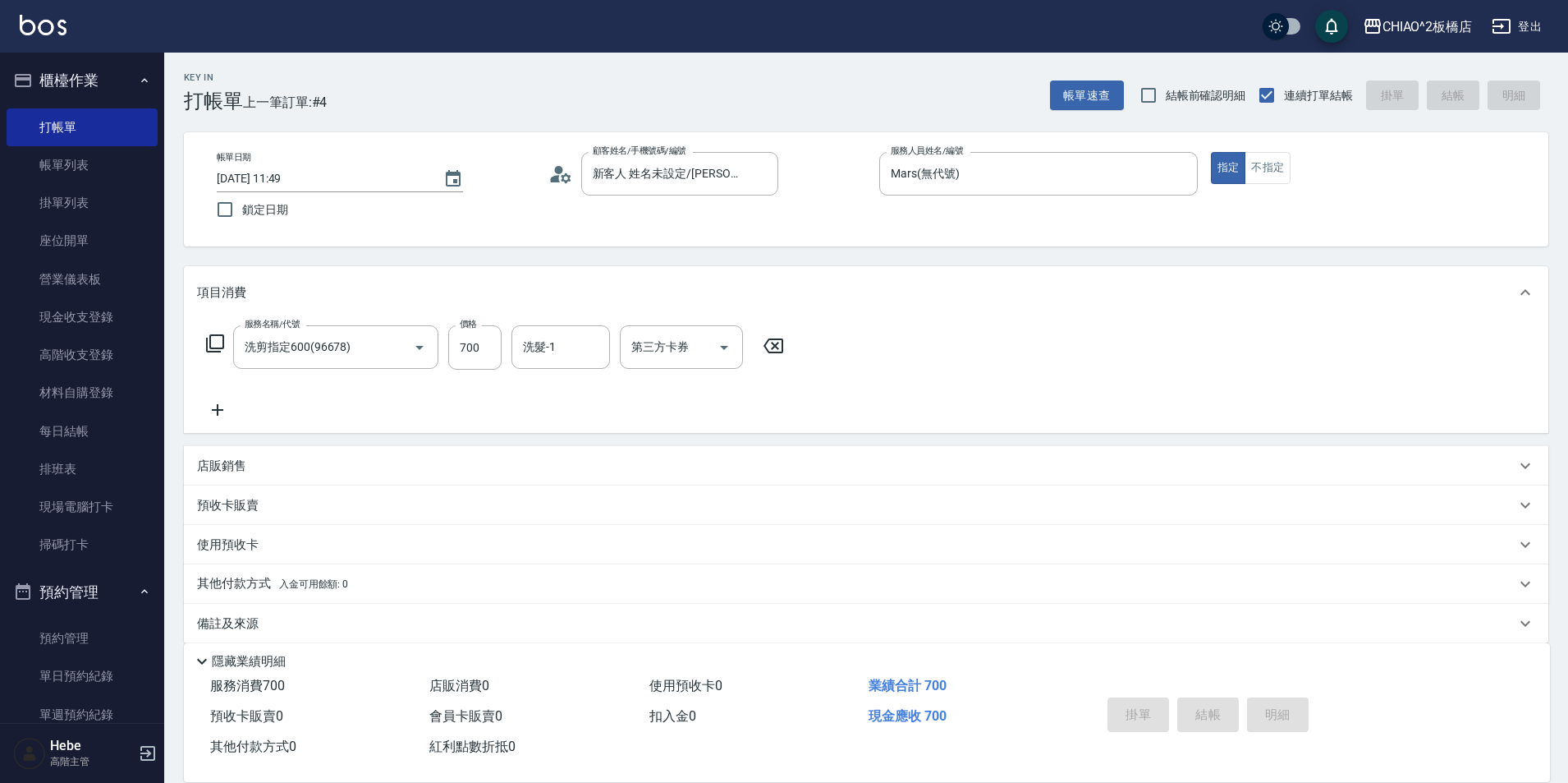
type input "[DATE] 11:58"
